Goal: Task Accomplishment & Management: Complete application form

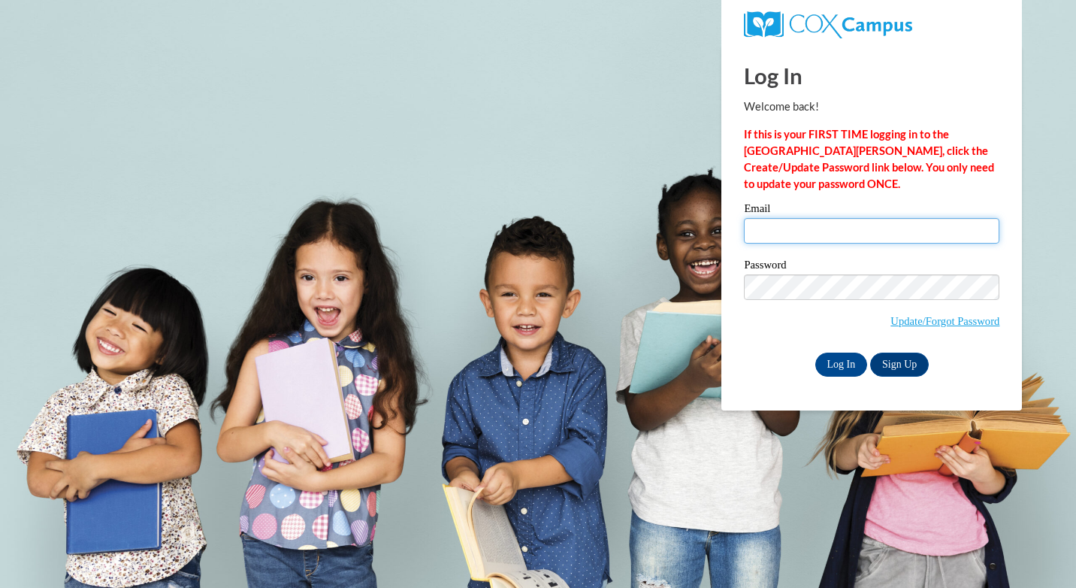
click at [836, 228] on input "Email" at bounding box center [871, 231] width 255 height 26
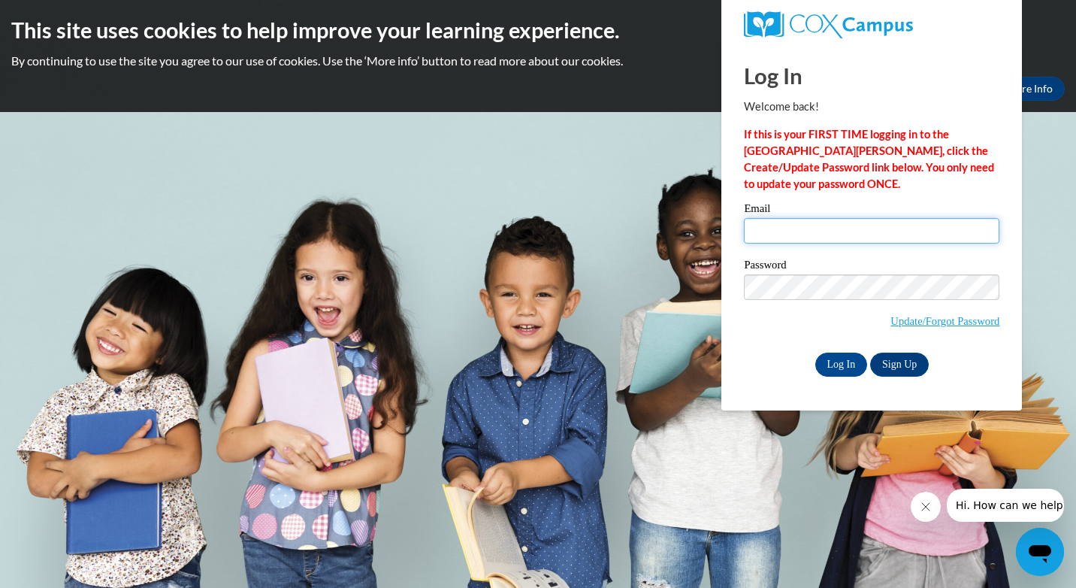
type input "[EMAIL_ADDRESS][DOMAIN_NAME]"
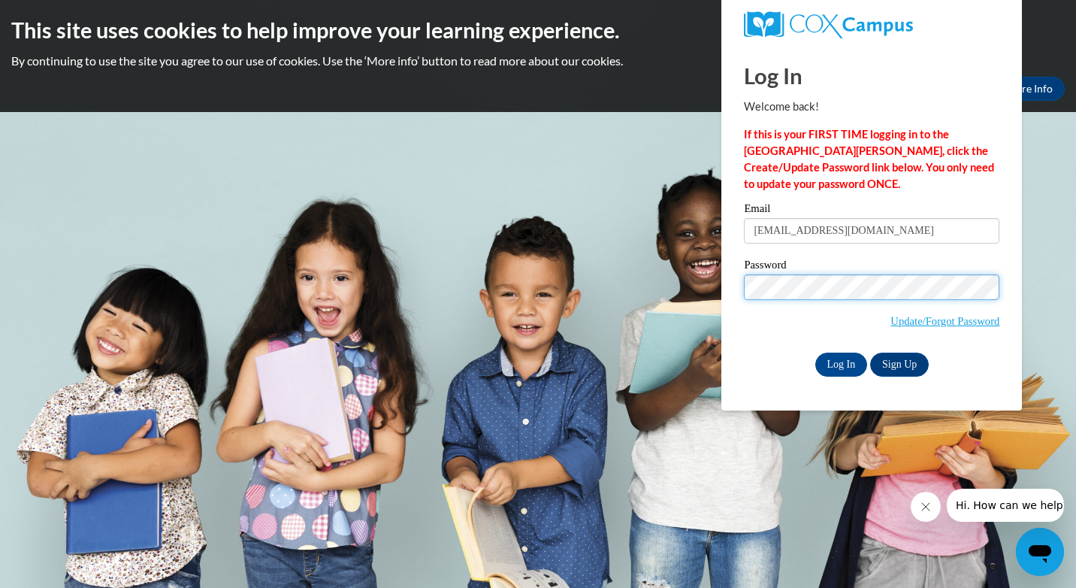
click at [815, 352] on input "Log In" at bounding box center [841, 364] width 53 height 24
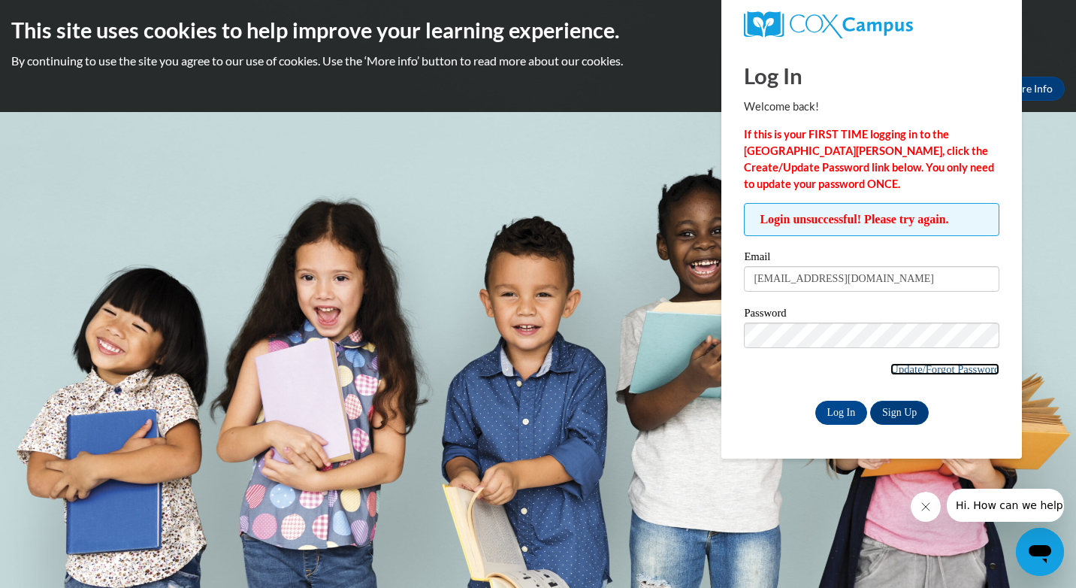
click at [908, 368] on link "Update/Forgot Password" at bounding box center [944, 369] width 109 height 12
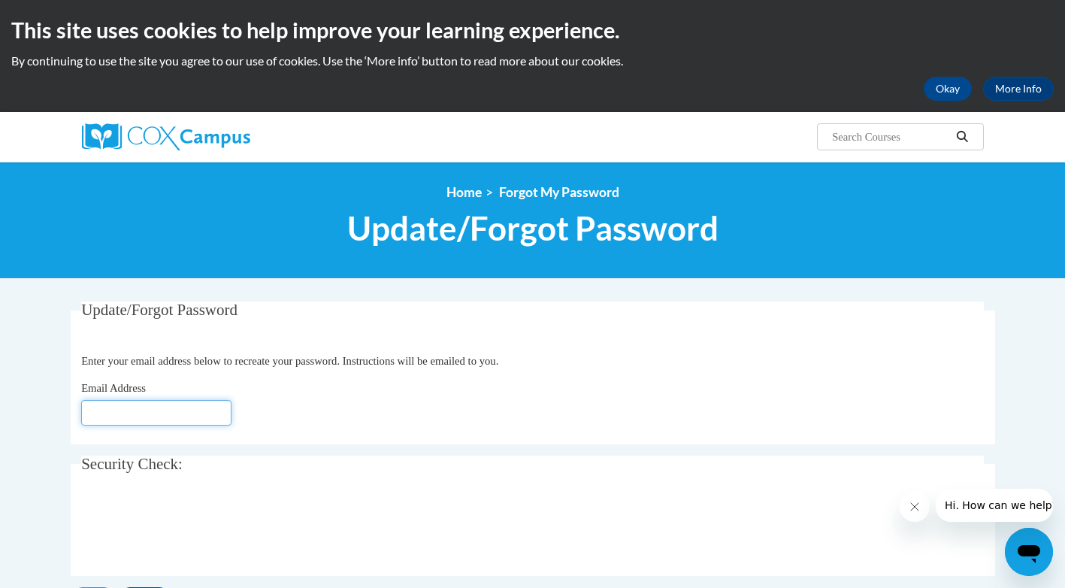
click at [186, 413] on input "Email Address" at bounding box center [156, 413] width 150 height 26
type input "[EMAIL_ADDRESS][DOMAIN_NAME]"
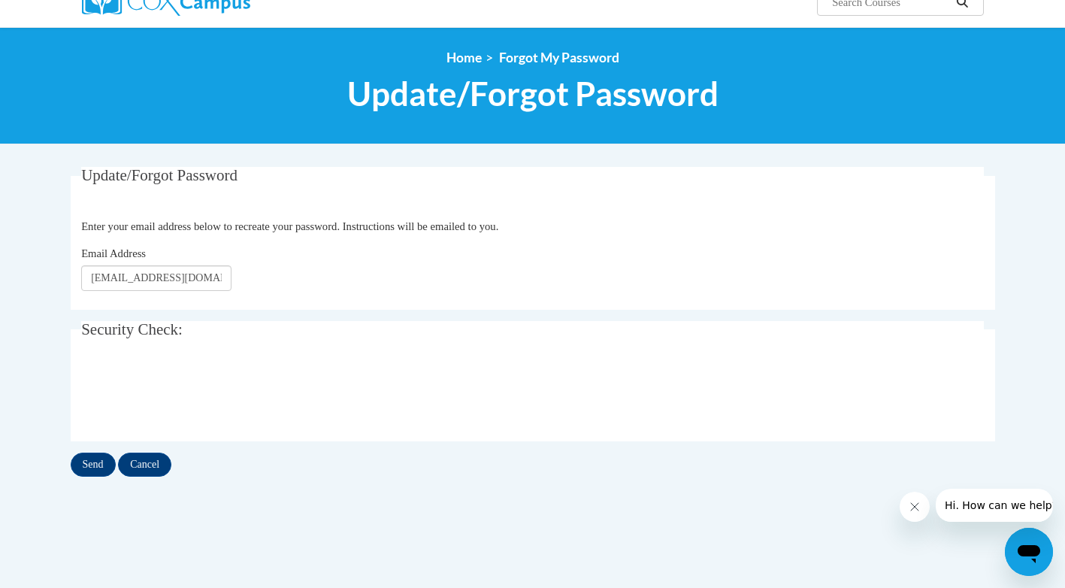
scroll to position [150, 0]
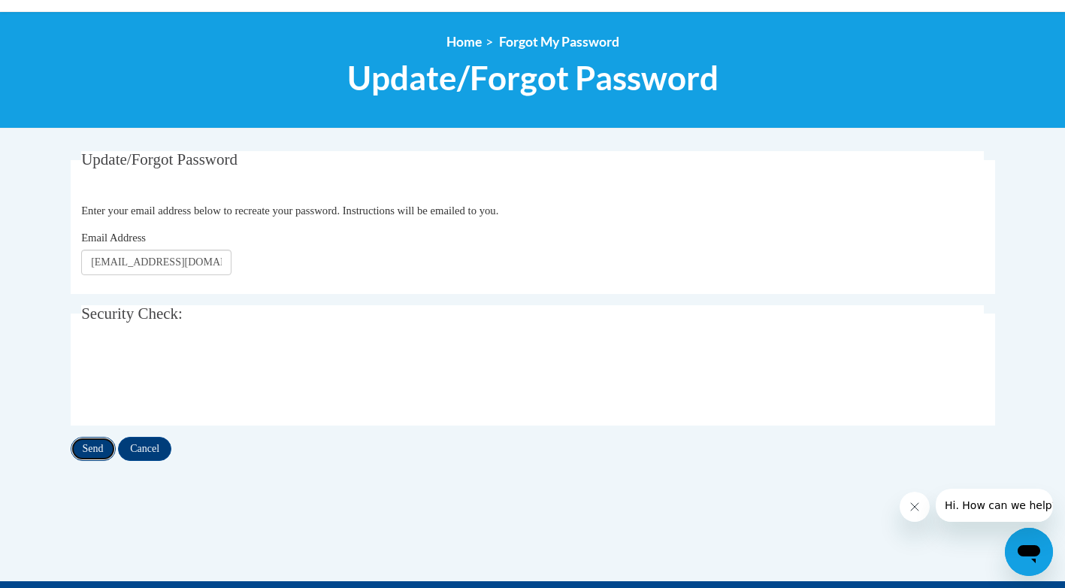
click at [83, 449] on input "Send" at bounding box center [93, 449] width 45 height 24
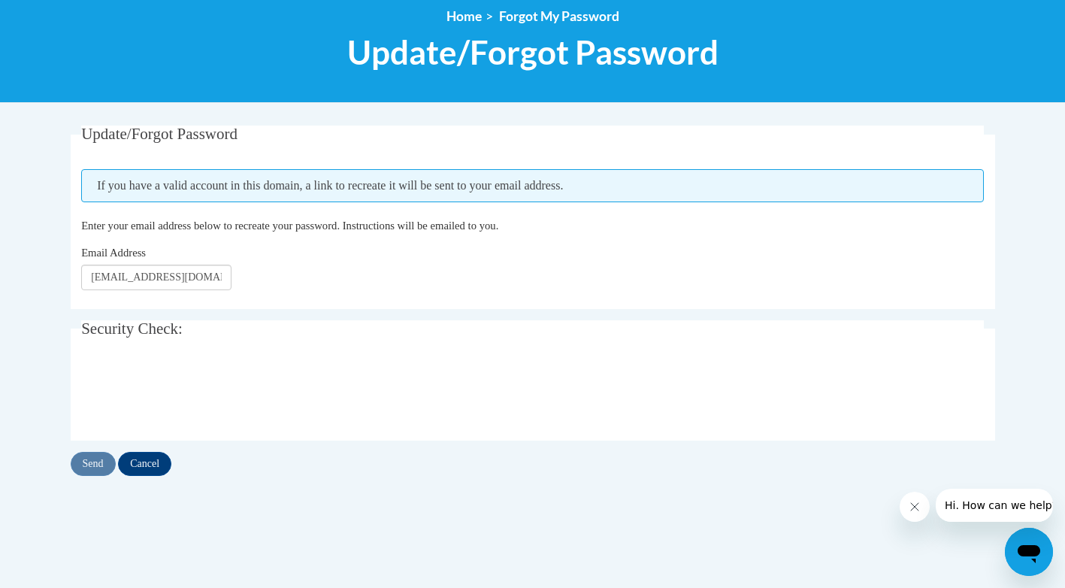
scroll to position [301, 0]
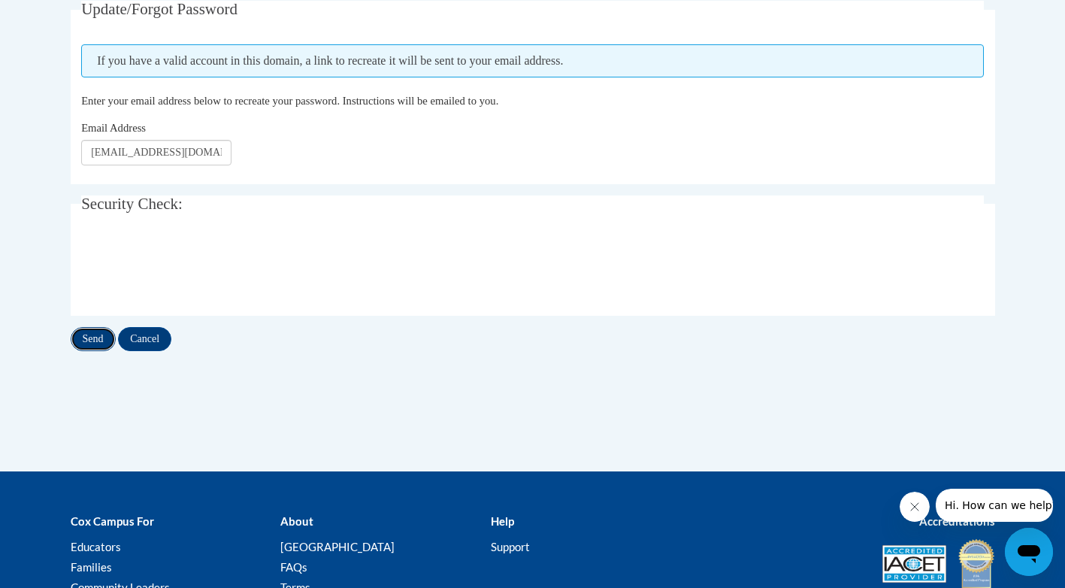
click at [106, 337] on input "Send" at bounding box center [93, 339] width 45 height 24
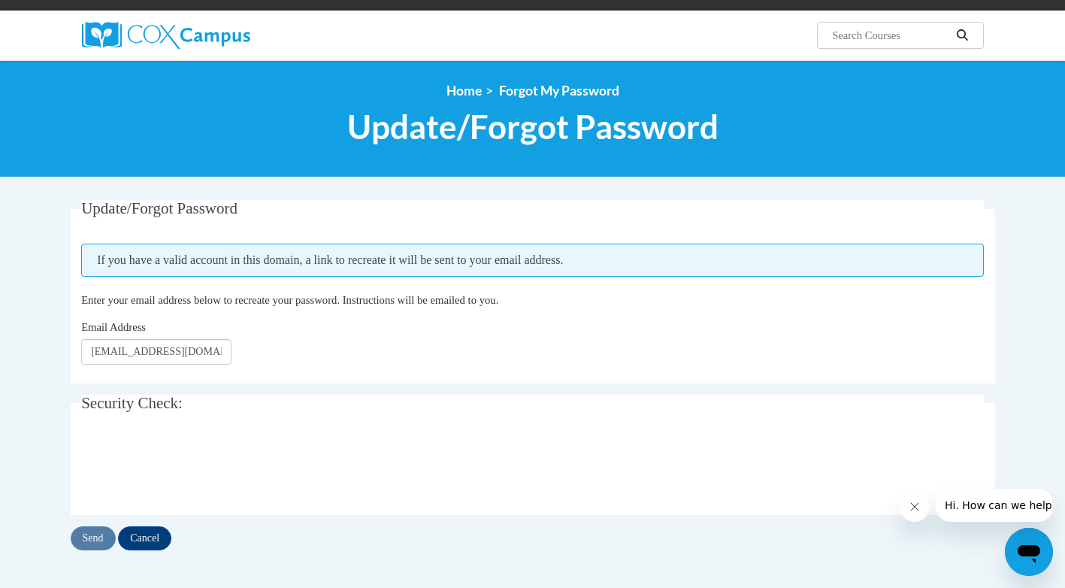
scroll to position [75, 0]
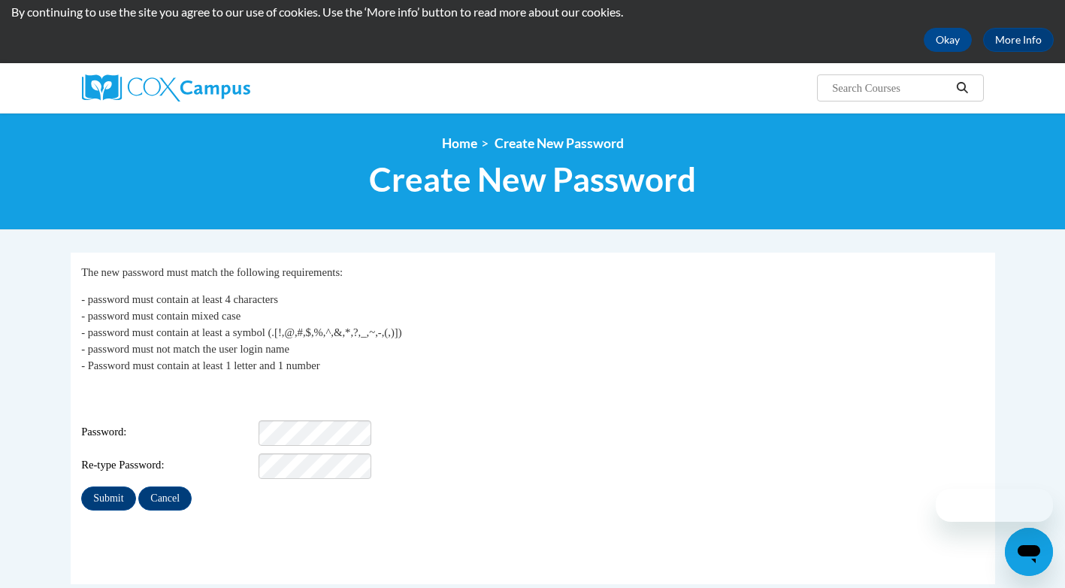
scroll to position [75, 0]
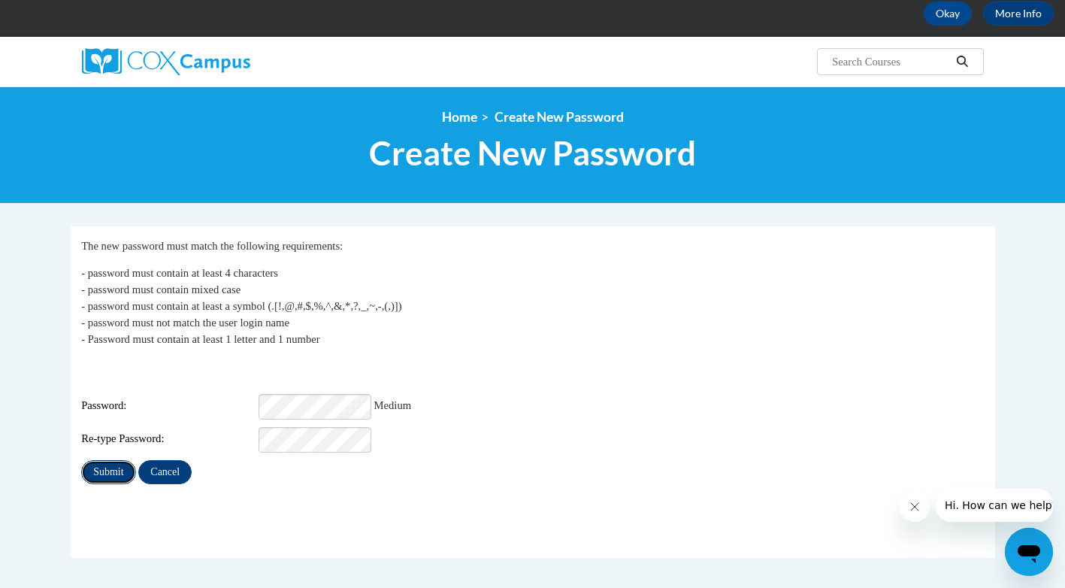
click at [125, 460] on input "Submit" at bounding box center [108, 472] width 54 height 24
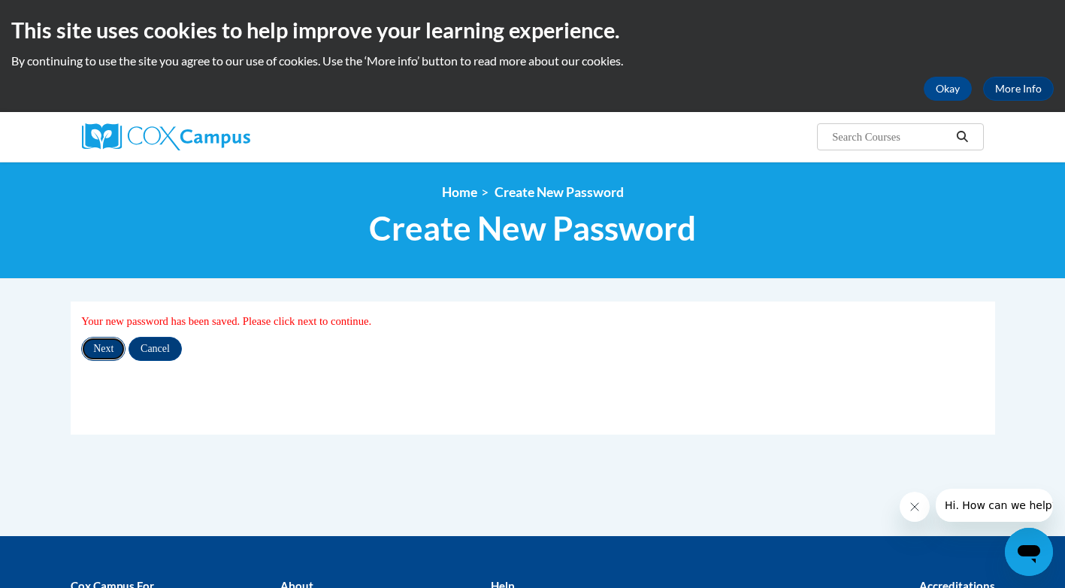
click at [110, 350] on input "Next" at bounding box center [103, 349] width 44 height 24
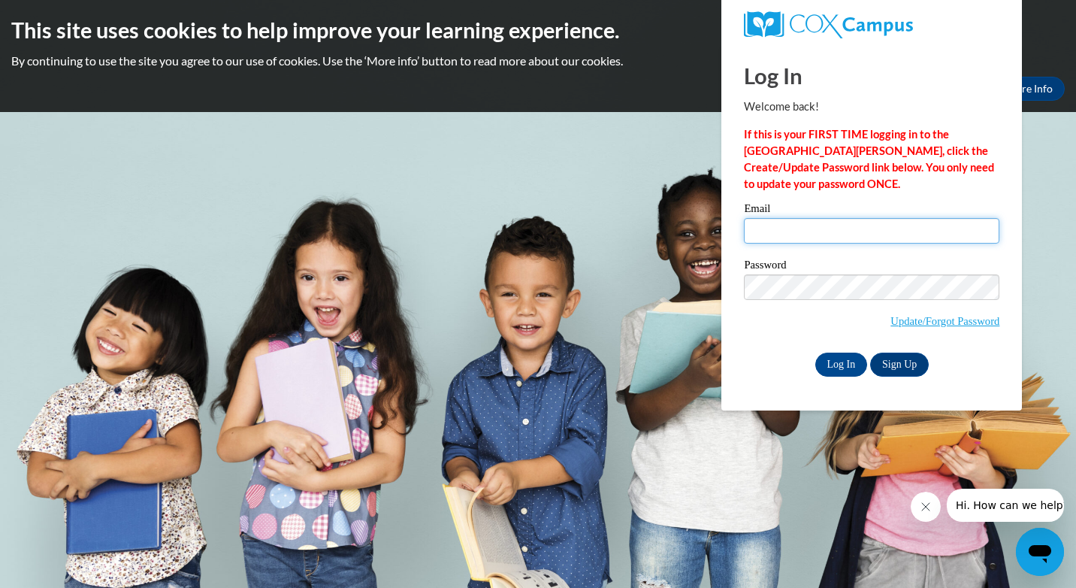
click at [891, 227] on input "Email" at bounding box center [871, 231] width 255 height 26
type input "[EMAIL_ADDRESS][DOMAIN_NAME]"
click at [839, 370] on input "Log In" at bounding box center [841, 364] width 53 height 24
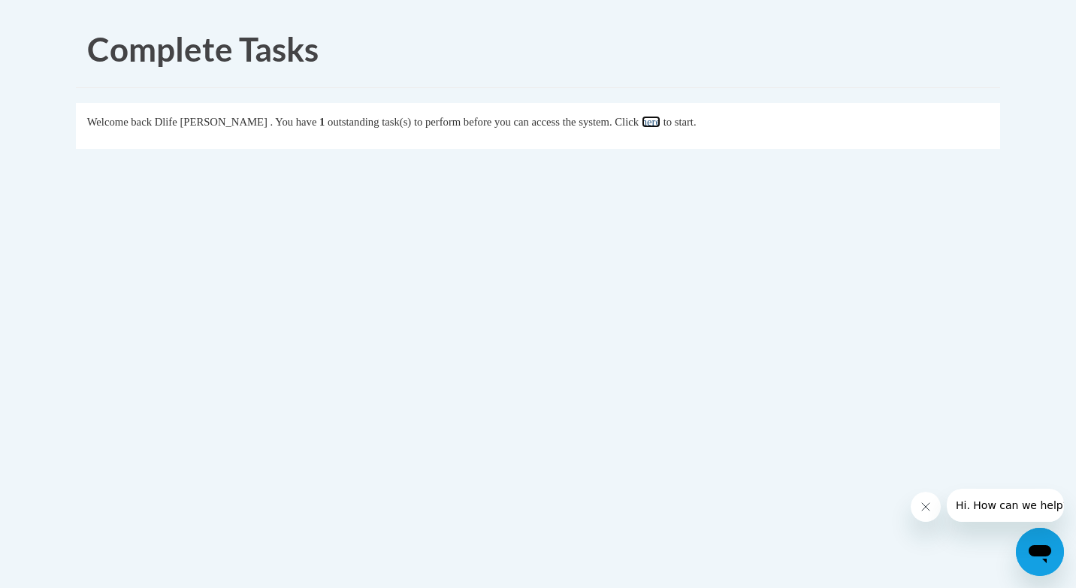
click at [644, 125] on link "here" at bounding box center [651, 122] width 19 height 12
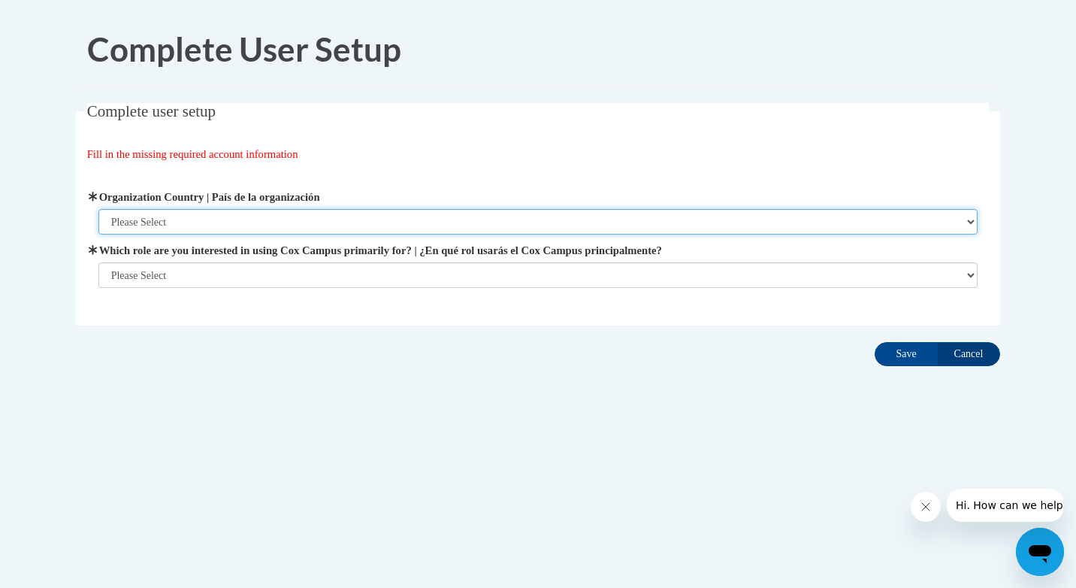
click at [174, 225] on select "Please Select United States | Estados Unidos Outside of the United States | Fue…" at bounding box center [538, 222] width 880 height 26
select select "ad49bcad-a171-4b2e-b99c-48b446064914"
click at [98, 209] on select "Please Select United States | Estados Unidos Outside of the United States | Fue…" at bounding box center [538, 222] width 880 height 26
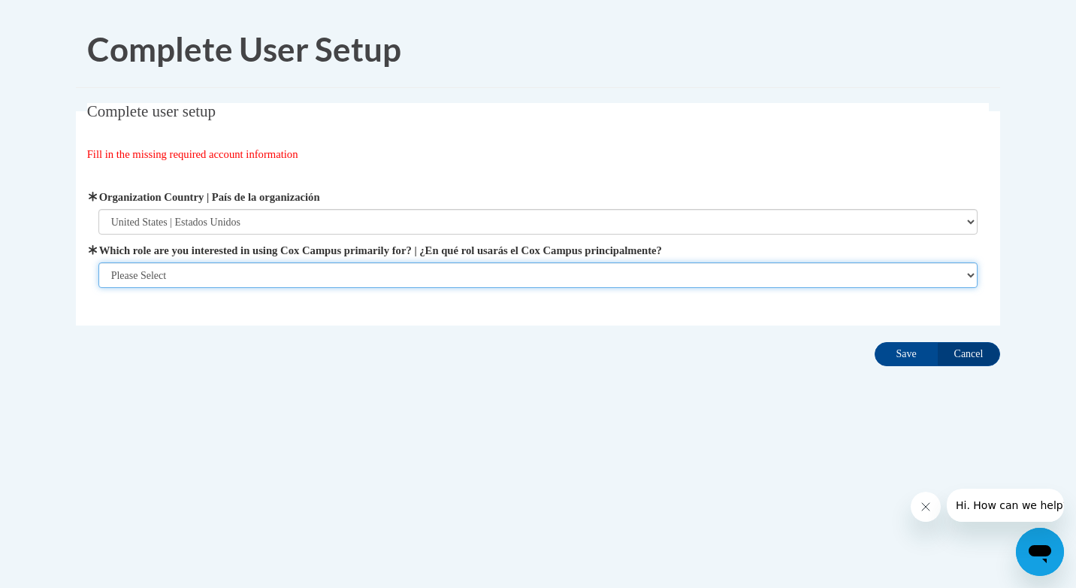
click at [189, 278] on select "Please Select College/University | Colegio/Universidad Community/Nonprofit Part…" at bounding box center [538, 275] width 880 height 26
select select "5a18ea06-2b54-4451-96f2-d152daf9eac5"
click at [98, 288] on select "Please Select College/University | Colegio/Universidad Community/Nonprofit Part…" at bounding box center [538, 275] width 880 height 26
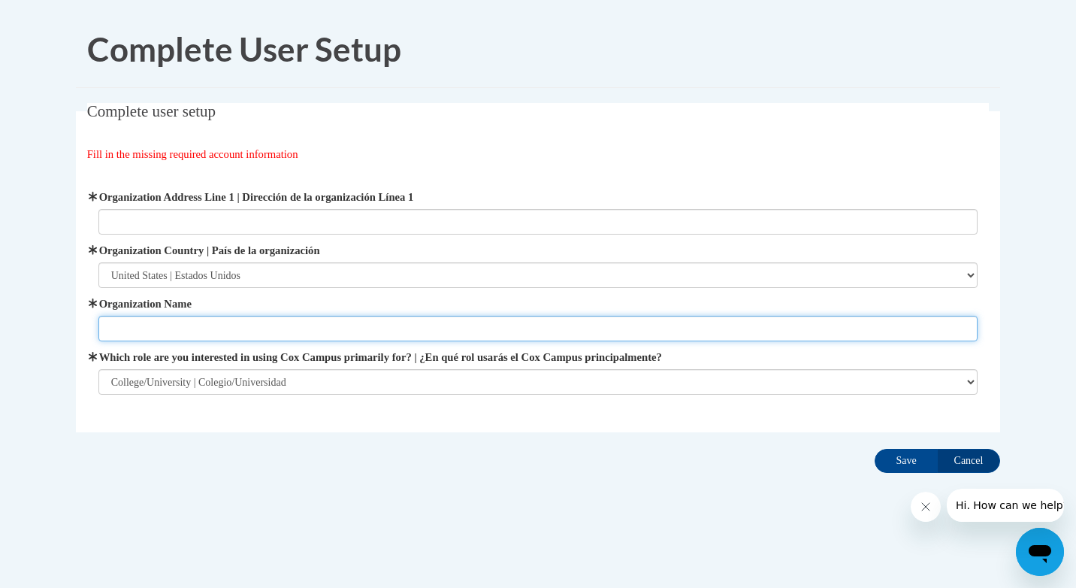
click at [126, 319] on input "Organization Name" at bounding box center [538, 329] width 880 height 26
type input "s"
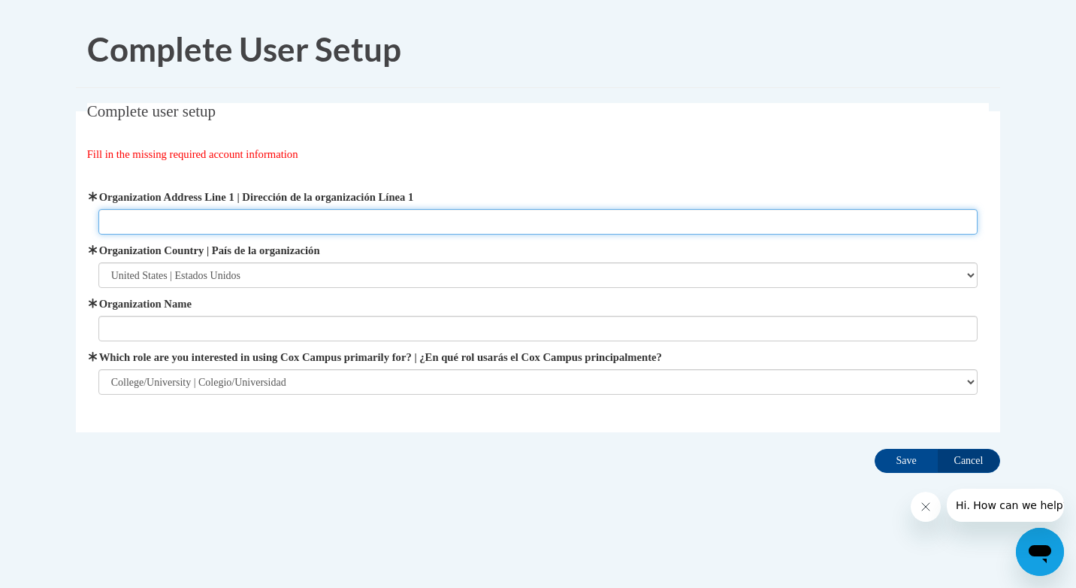
click at [154, 227] on input "Organization Address Line 1 | Dirección de la organización Línea 1" at bounding box center [538, 222] width 880 height 26
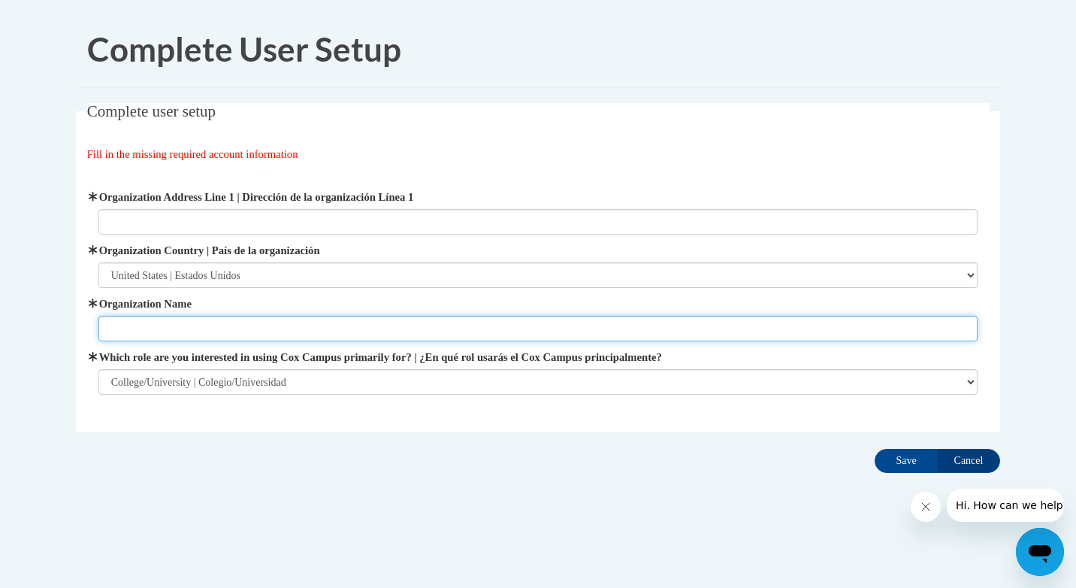
click at [206, 322] on input "Organization Name" at bounding box center [538, 329] width 880 height 26
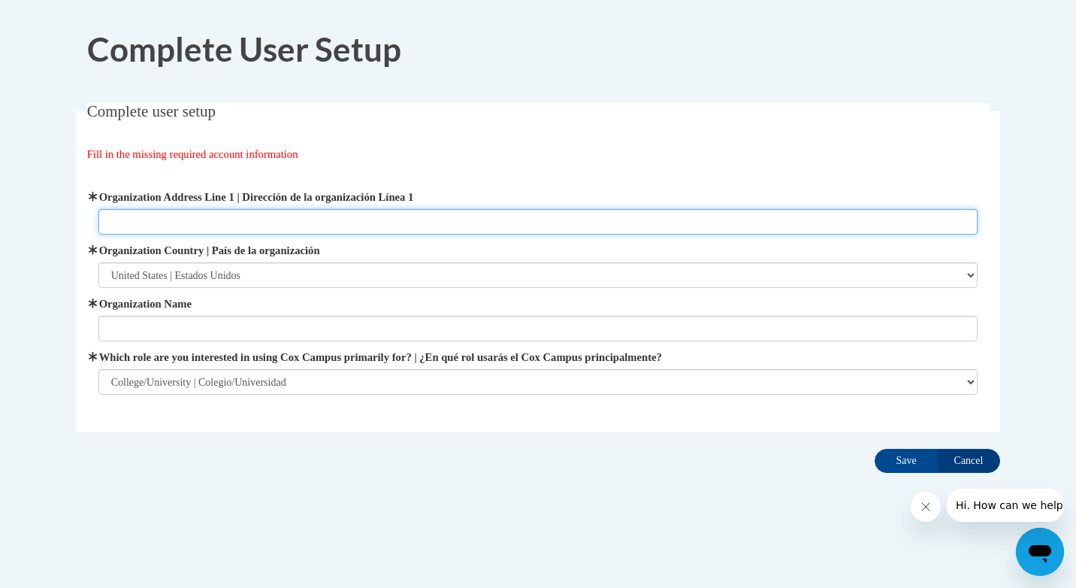
click at [150, 227] on input "Organization Address Line 1 | Dirección de la organización Línea 1" at bounding box center [538, 222] width 880 height 26
type input "2"
type input "SRTC"
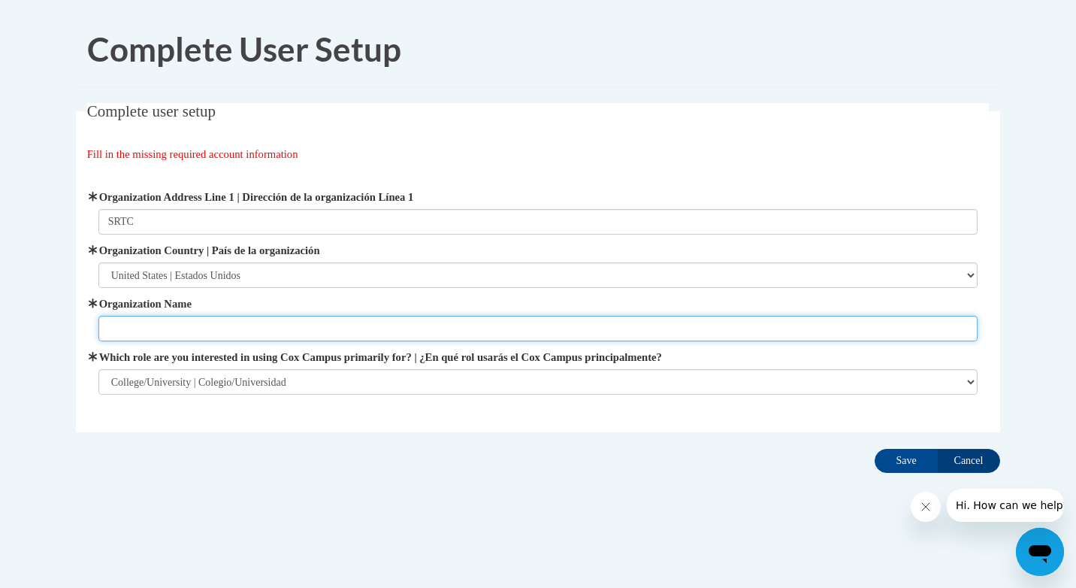
click at [226, 331] on input "Organization Name" at bounding box center [538, 329] width 880 height 26
type input "ECCE"
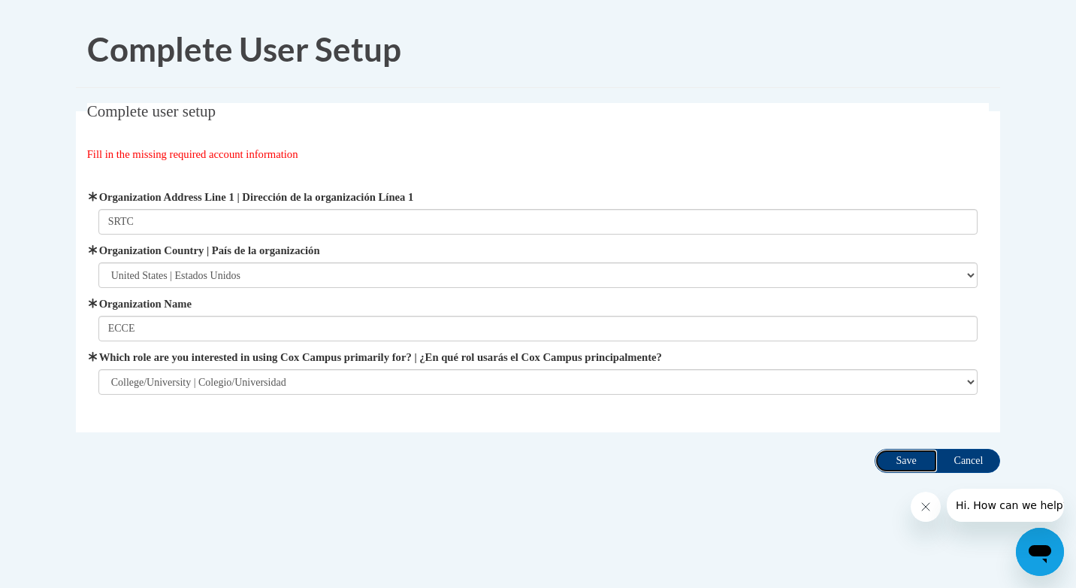
click at [910, 466] on input "Save" at bounding box center [906, 461] width 63 height 24
